Goal: Transaction & Acquisition: Purchase product/service

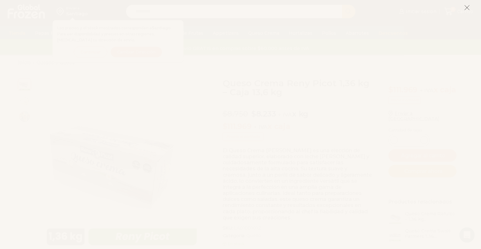
click at [468, 8] on line at bounding box center [467, 7] width 4 height 4
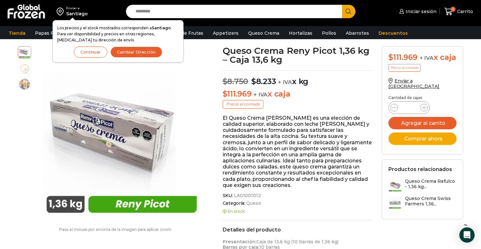
scroll to position [33, 0]
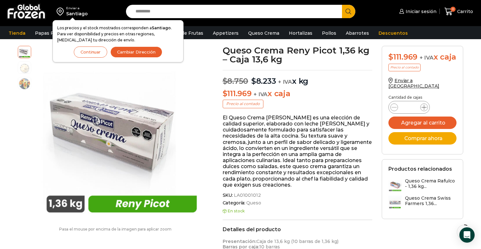
click at [426, 110] on icon at bounding box center [424, 107] width 5 height 5
click at [391, 111] on span at bounding box center [395, 107] width 8 height 8
type input "*"
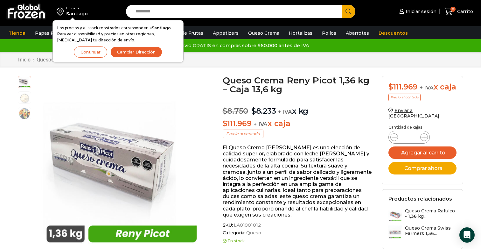
scroll to position [0, 0]
click at [99, 49] on button "Continuar" at bounding box center [90, 51] width 33 height 11
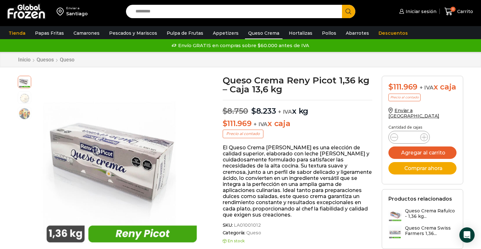
click at [261, 33] on link "Queso Crema" at bounding box center [264, 33] width 38 height 12
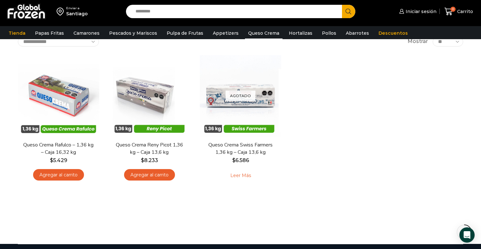
scroll to position [43, 0]
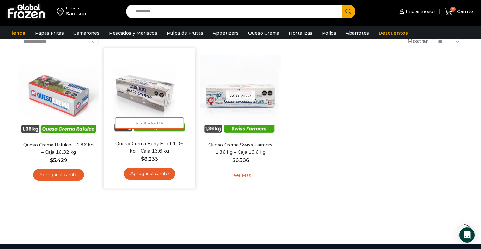
click at [165, 174] on link "Agregar al carrito" at bounding box center [149, 174] width 51 height 12
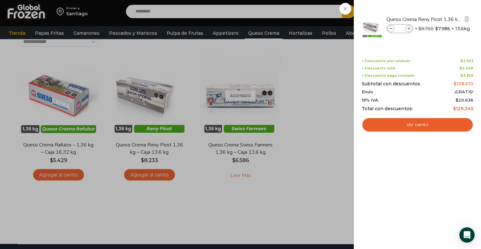
click at [390, 28] on icon at bounding box center [392, 29] width 4 height 4
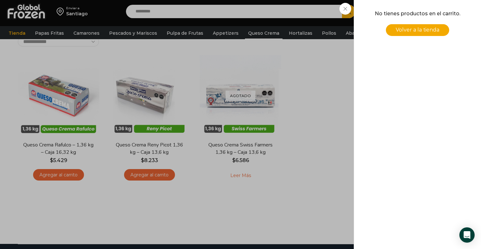
click at [443, 19] on div "0 Carrito 0 0 Shopping Cart No tienes productos en el carrito. Volver a la tien…" at bounding box center [459, 11] width 32 height 15
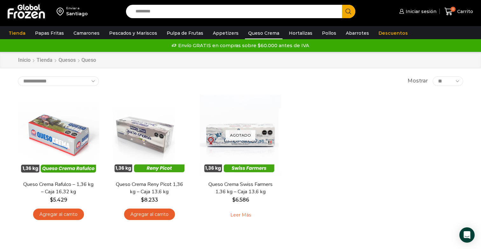
scroll to position [0, 0]
